Goal: Navigation & Orientation: Find specific page/section

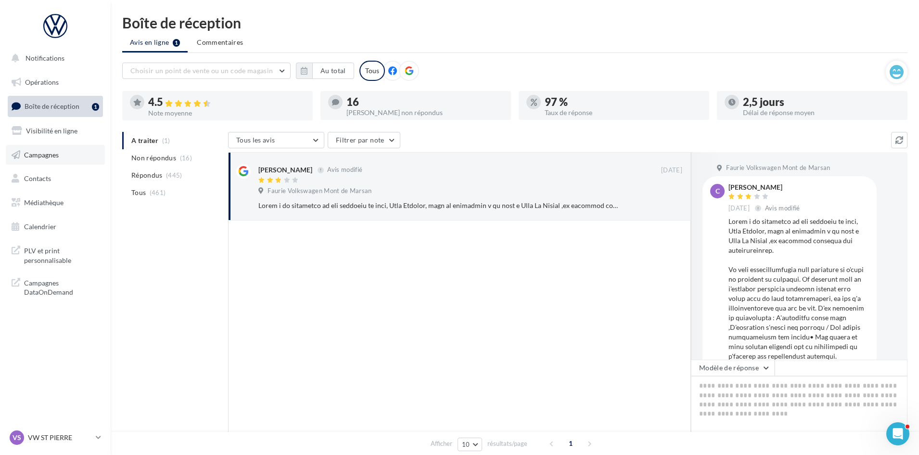
click at [42, 160] on link "Campagnes" at bounding box center [55, 155] width 99 height 20
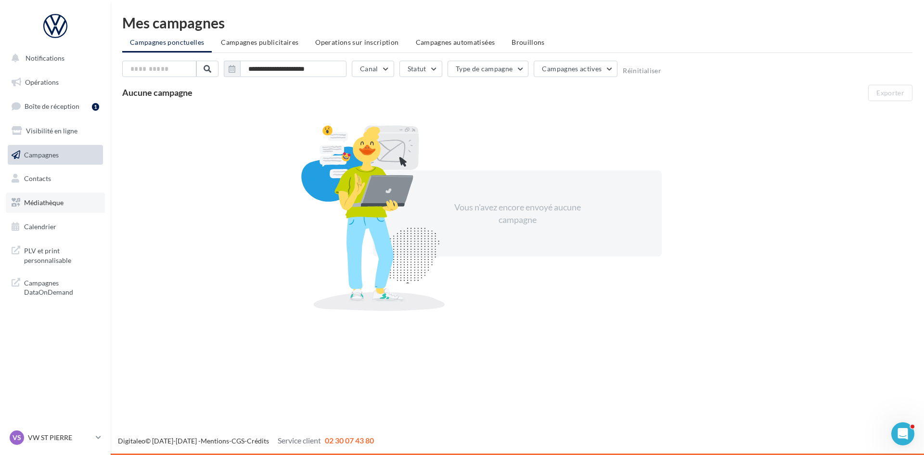
click at [27, 206] on span "Médiathèque" at bounding box center [43, 202] width 39 height 8
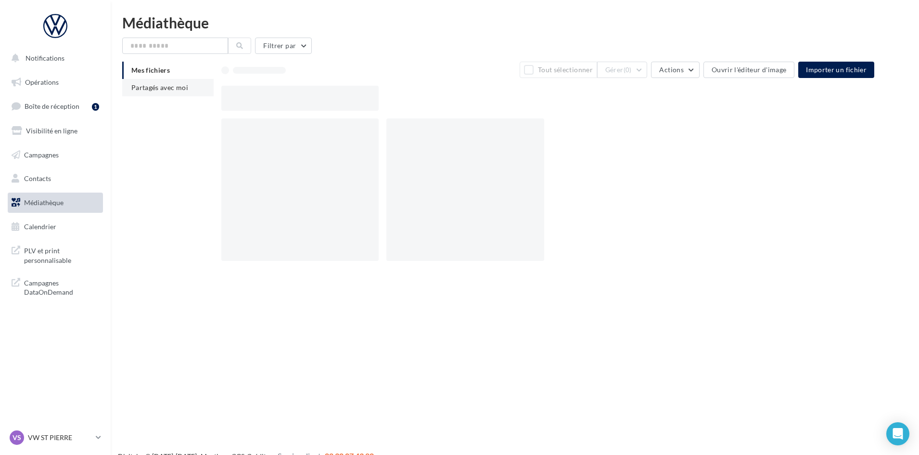
click at [155, 89] on span "Partagés avec moi" at bounding box center [159, 87] width 57 height 8
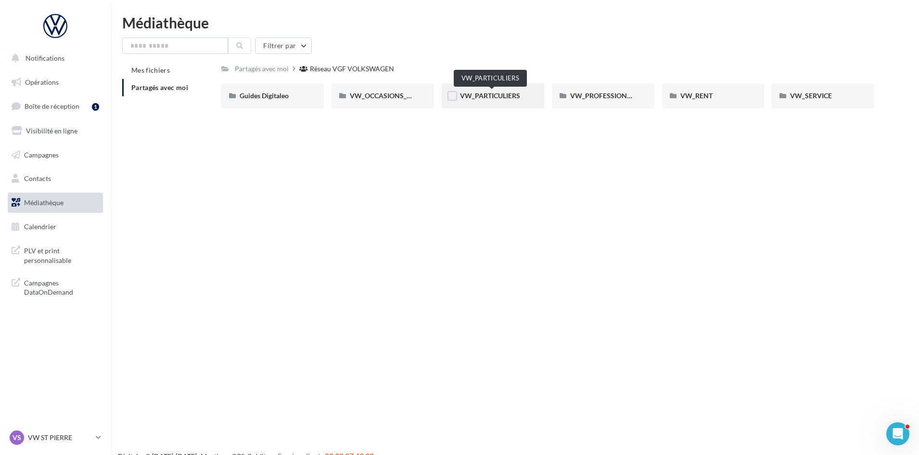
click at [473, 97] on span "VW_PARTICULIERS" at bounding box center [490, 95] width 60 height 8
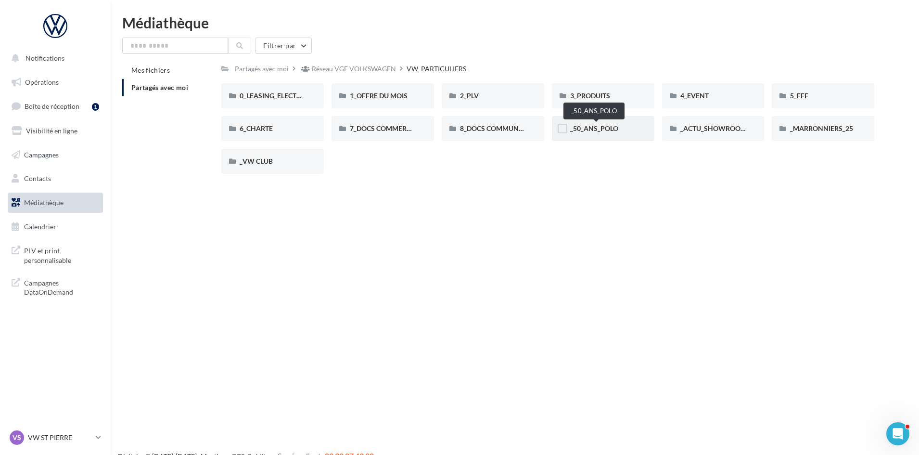
click at [590, 128] on span "_50_ANS_POLO" at bounding box center [594, 128] width 48 height 8
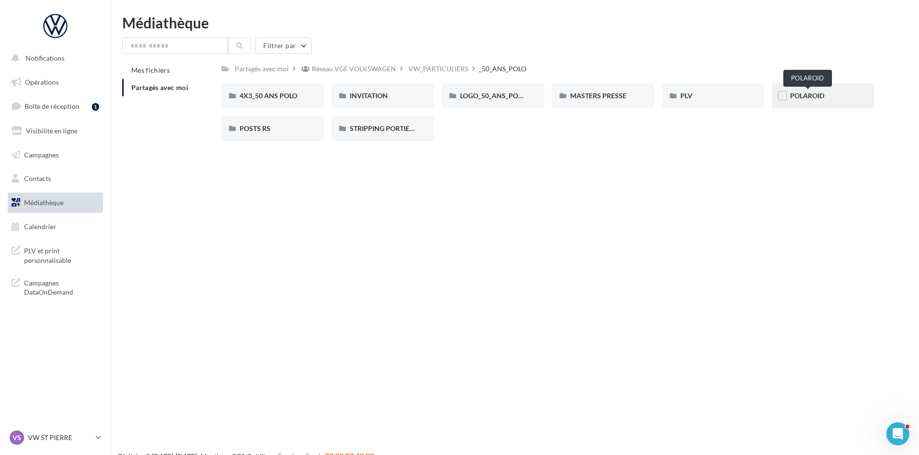
click at [804, 98] on span "POLAROID" at bounding box center [807, 95] width 34 height 8
click at [273, 122] on div "POSTS RS" at bounding box center [272, 128] width 102 height 25
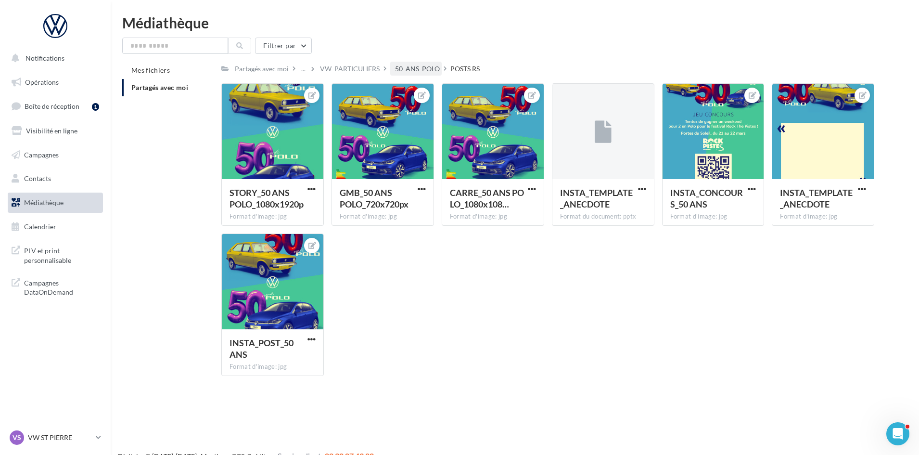
click at [439, 70] on div "_50_ANS_POLO" at bounding box center [416, 69] width 48 height 10
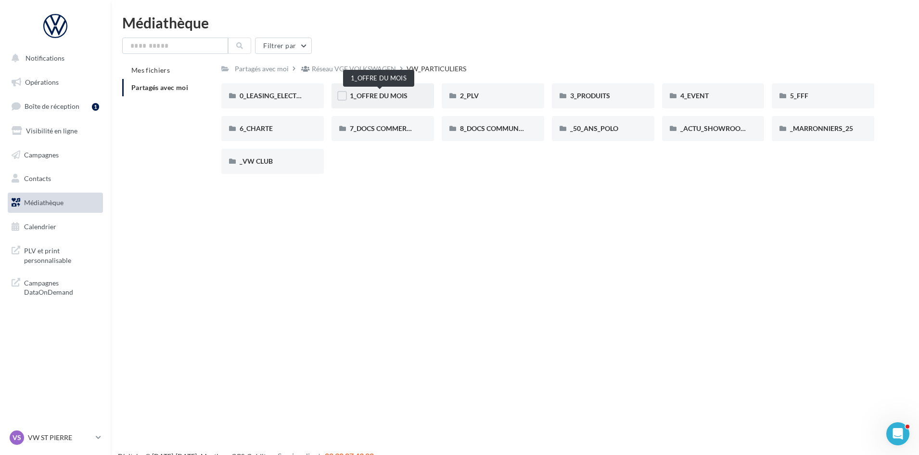
click at [394, 97] on span "1_OFFRE DU MOIS" at bounding box center [379, 95] width 58 height 8
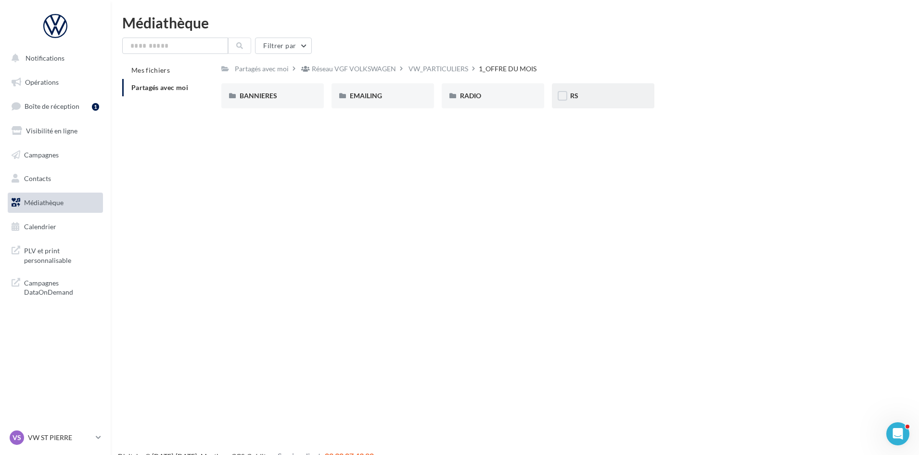
click at [590, 95] on div "RS" at bounding box center [603, 96] width 66 height 10
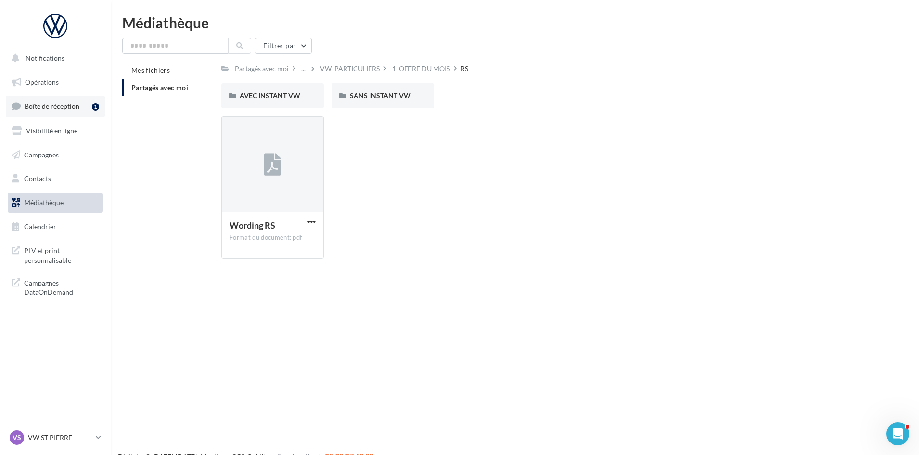
click at [51, 107] on span "Boîte de réception" at bounding box center [52, 106] width 55 height 8
